Goal: Find specific page/section: Find specific page/section

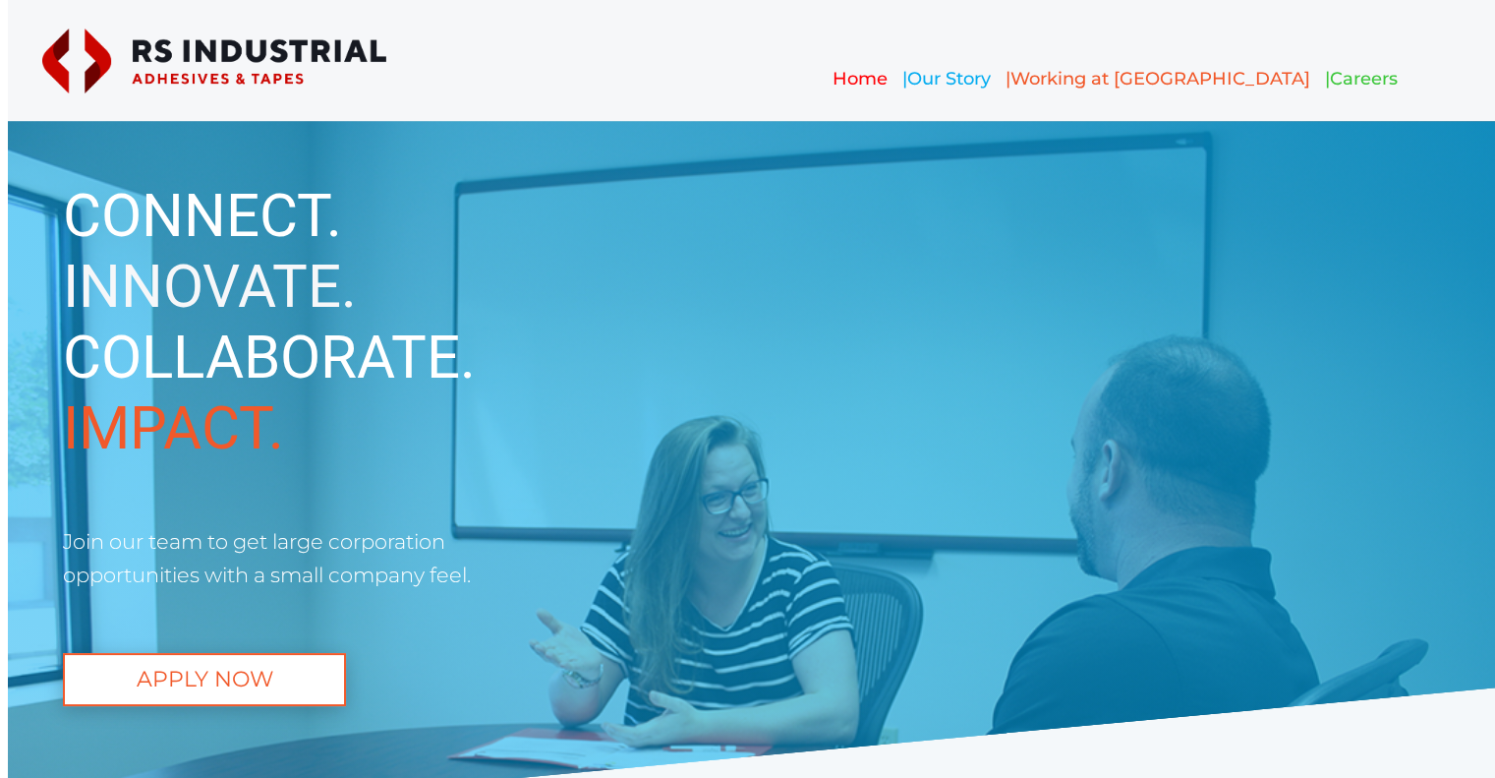
click at [1330, 79] on span "Careers" at bounding box center [1364, 79] width 68 height 22
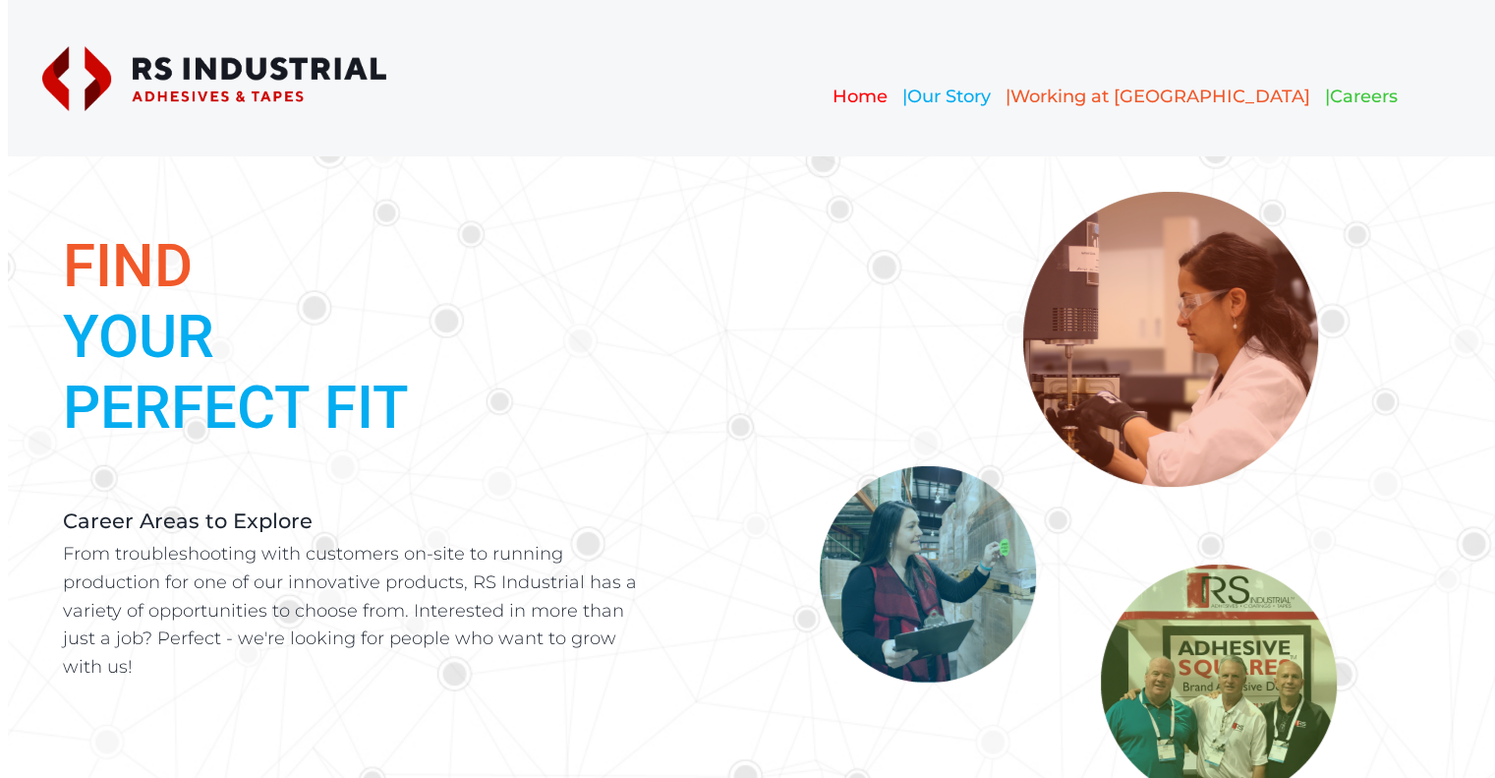
click at [1330, 100] on span "Careers" at bounding box center [1364, 97] width 68 height 22
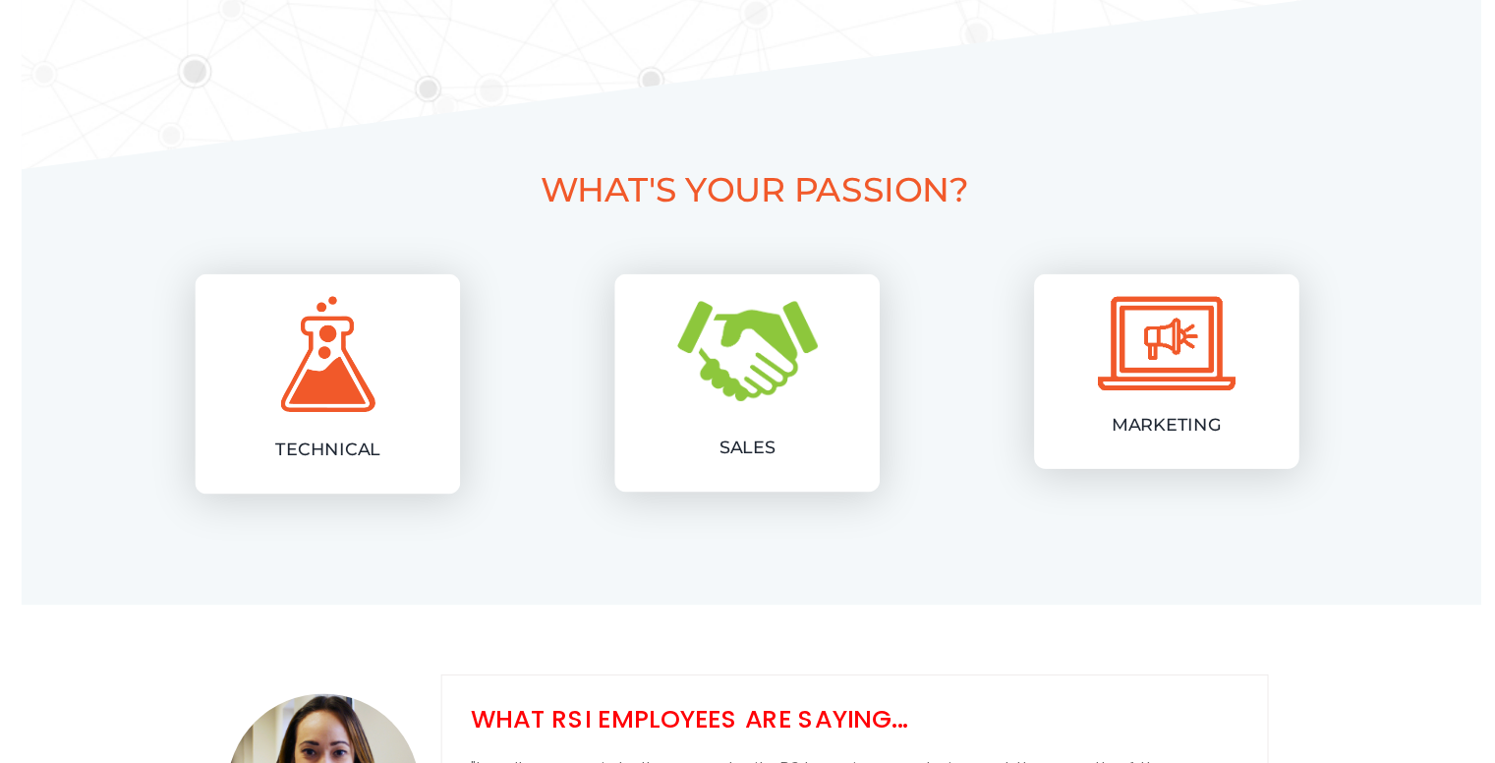
scroll to position [1100, 0]
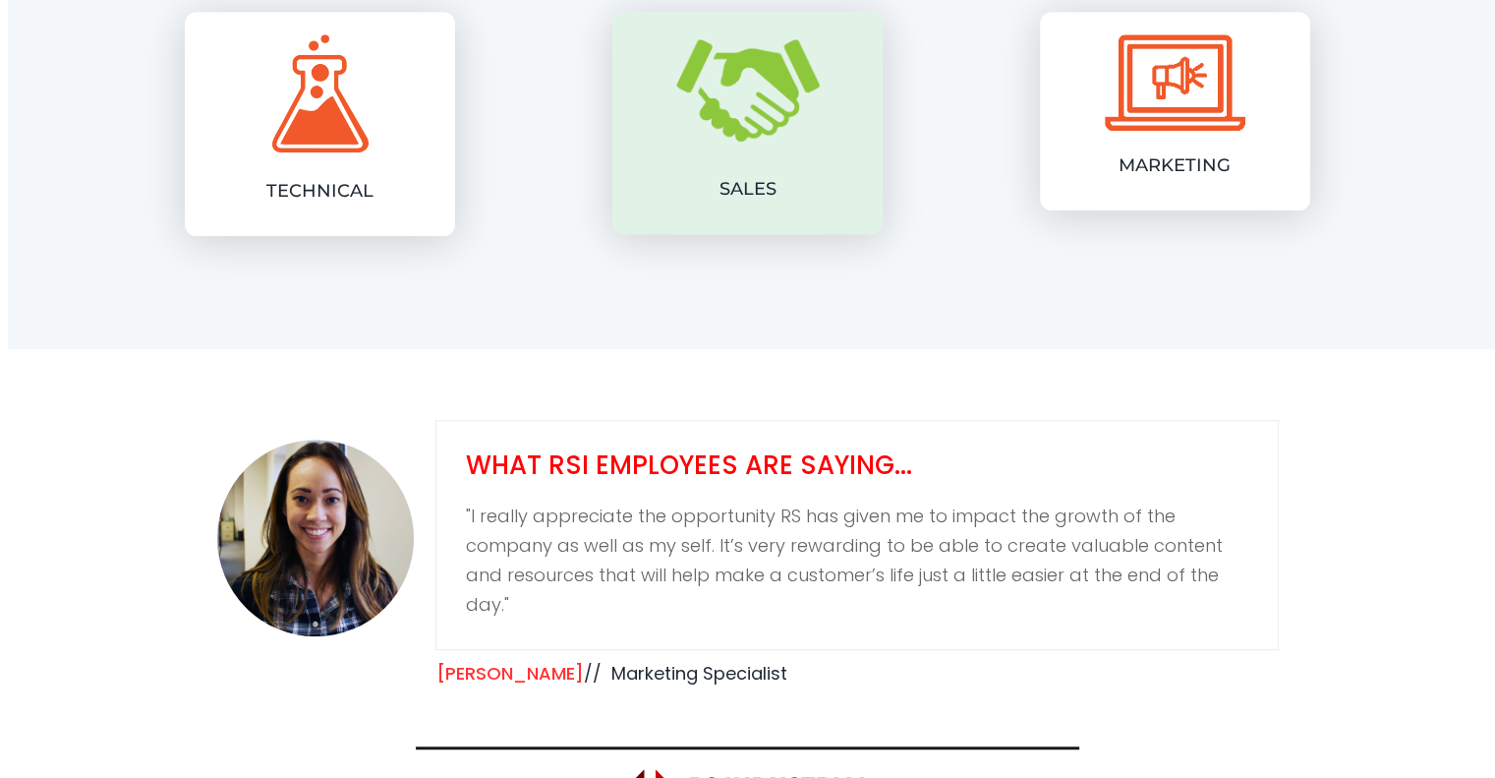
click at [822, 162] on div "SALES" at bounding box center [748, 110] width 172 height 190
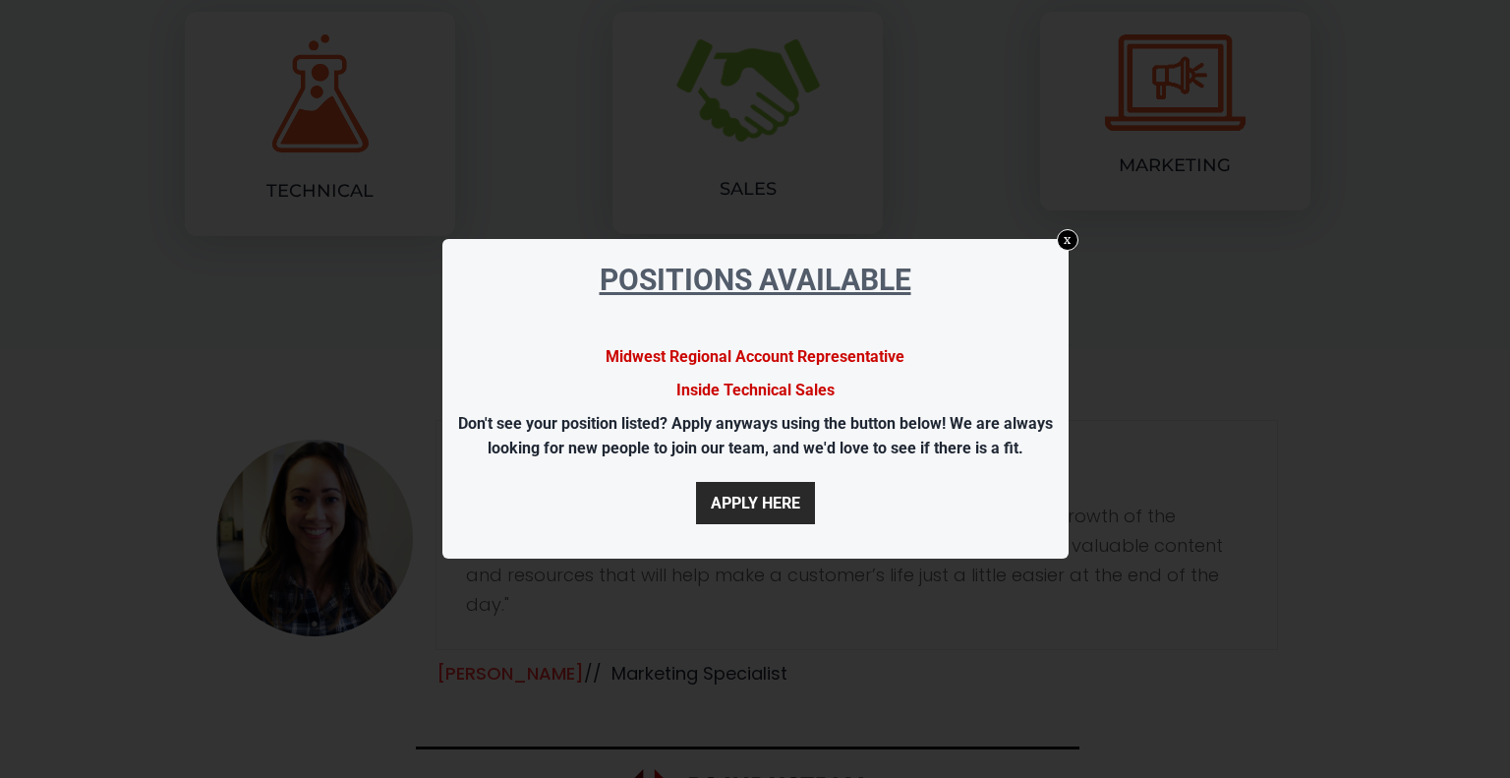
click at [773, 362] on link "Midwest Regional Account Representative" at bounding box center [755, 356] width 299 height 19
click at [1067, 236] on link "x" at bounding box center [1067, 240] width 24 height 24
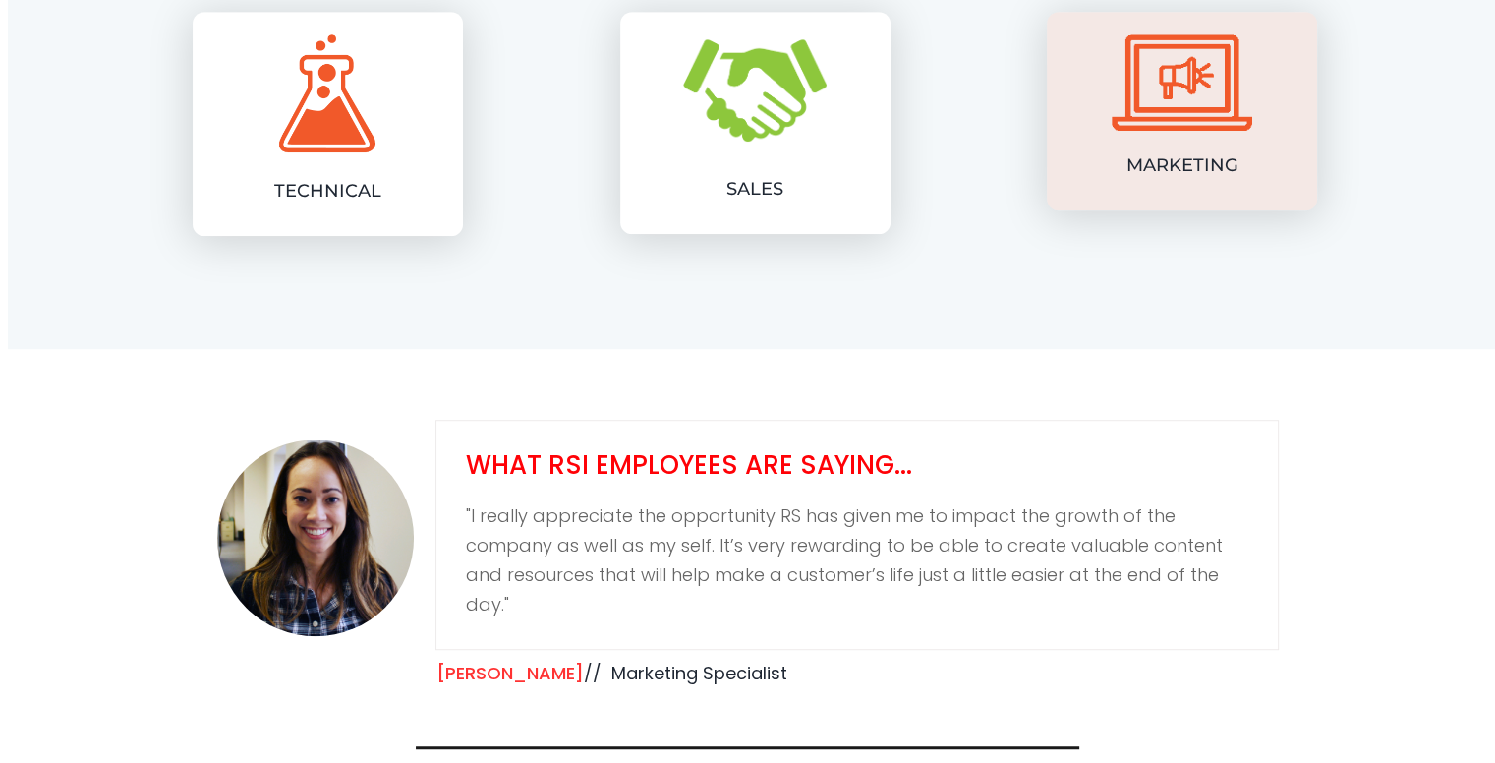
click at [1174, 145] on div "MARKETING" at bounding box center [1182, 98] width 141 height 166
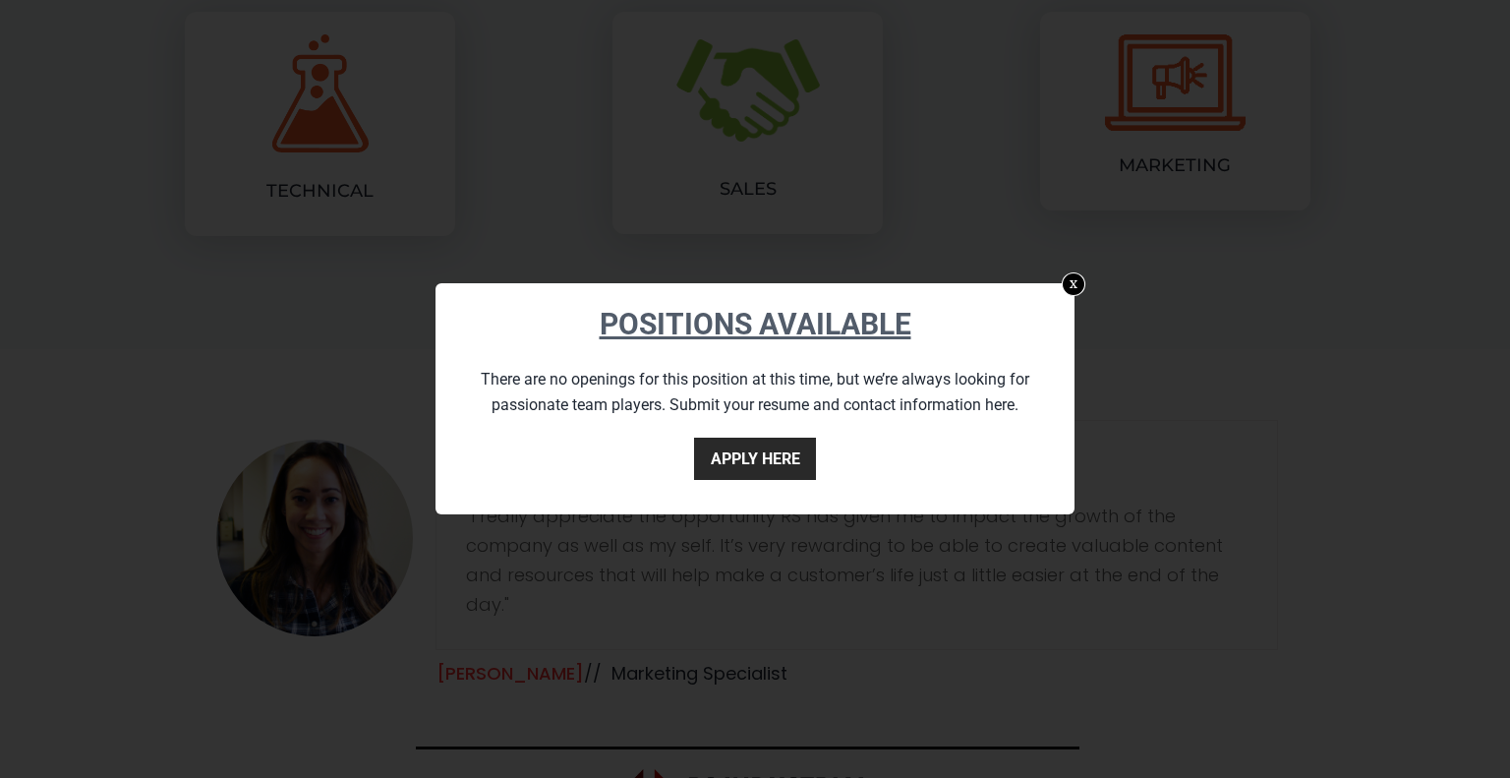
click at [1075, 277] on link "x" at bounding box center [1074, 283] width 24 height 24
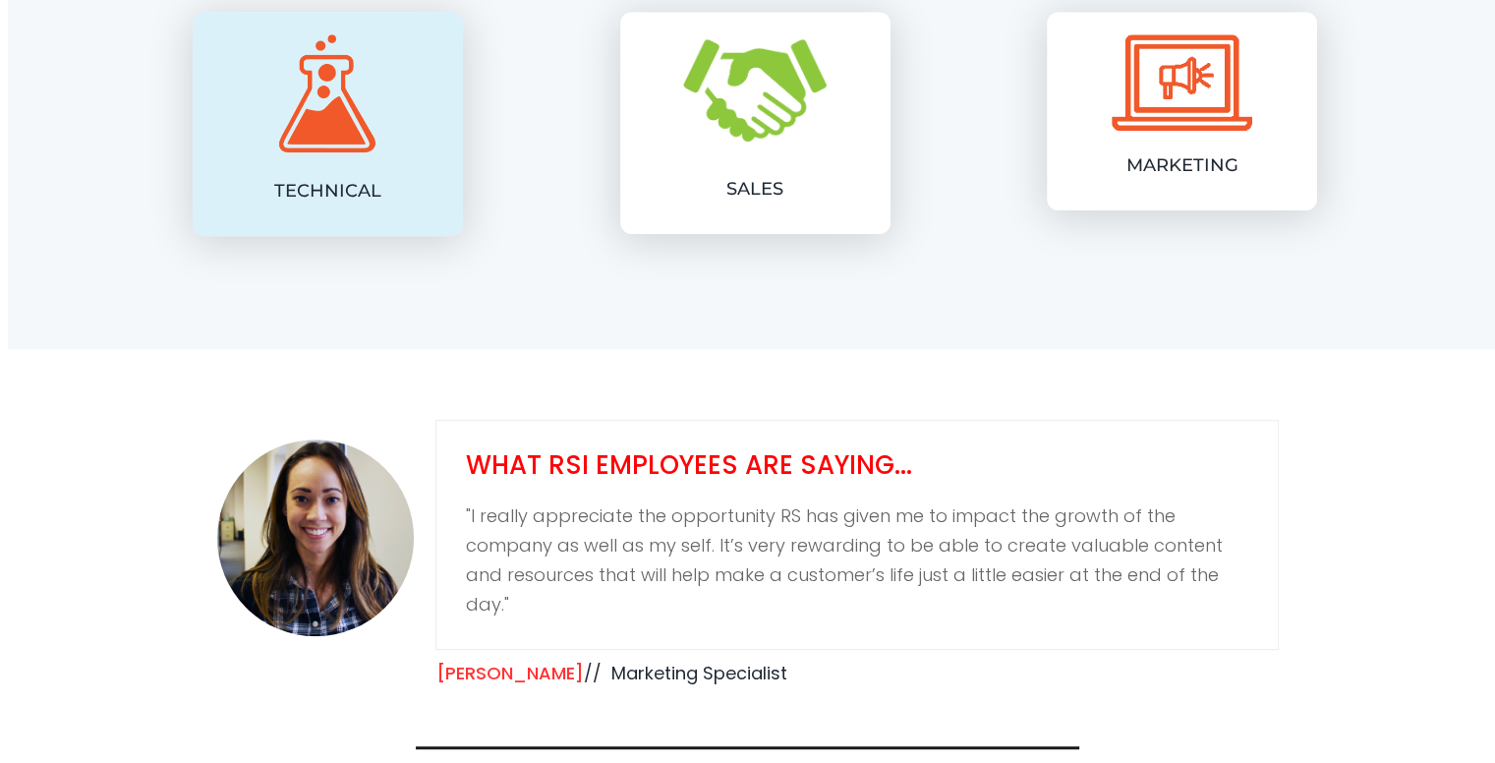
click at [413, 130] on div "TECHNICAL" at bounding box center [327, 111] width 217 height 192
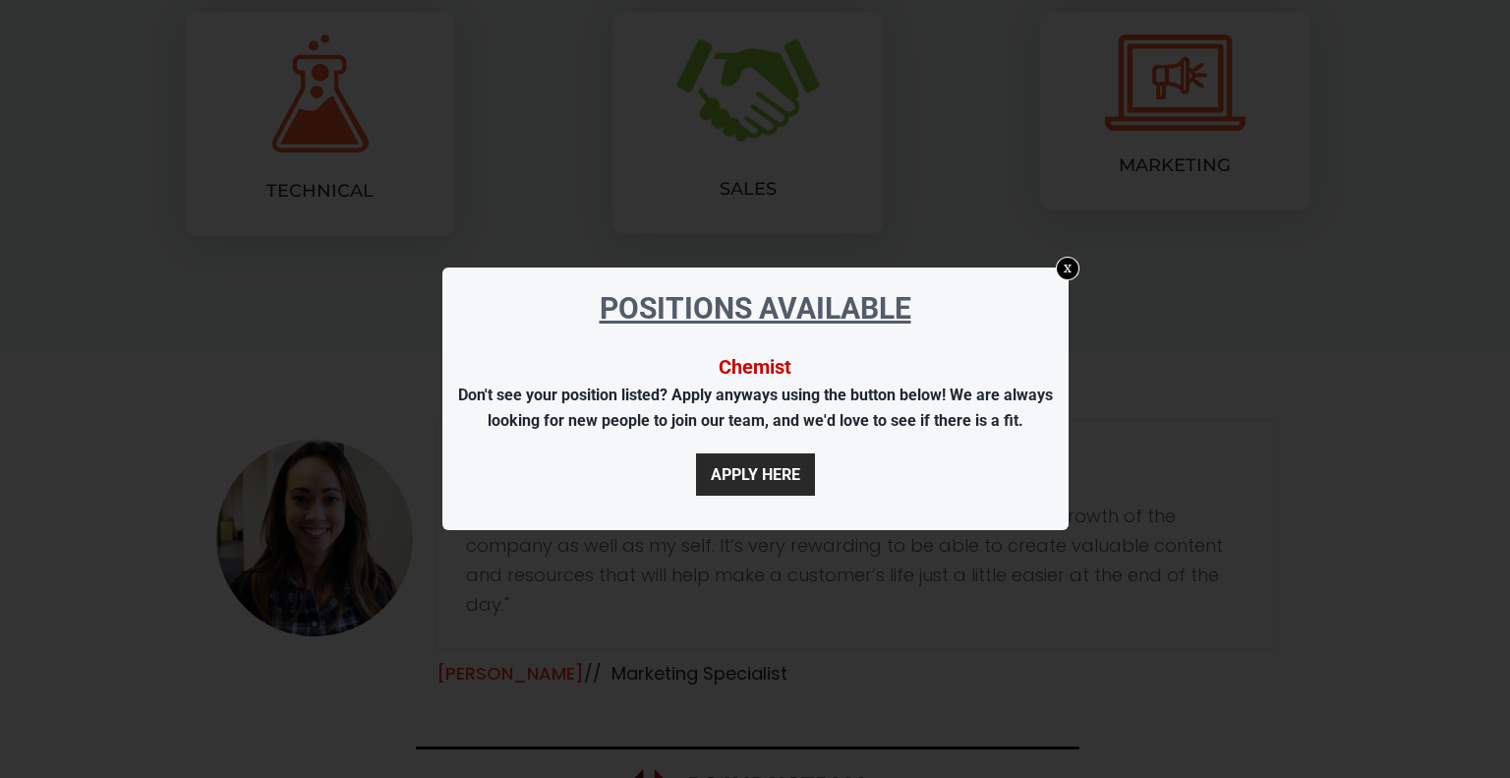
click at [1064, 270] on link "x" at bounding box center [1067, 268] width 24 height 24
